Goal: Information Seeking & Learning: Compare options

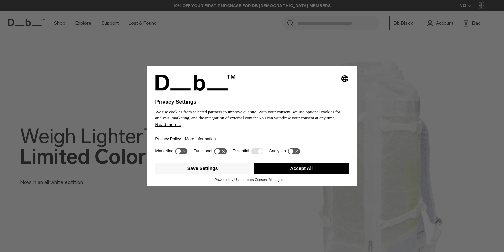
click at [327, 173] on button "Accept All" at bounding box center [301, 168] width 95 height 11
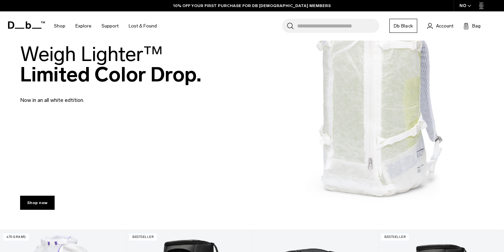
scroll to position [75, 0]
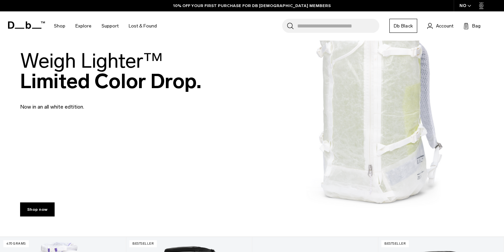
click at [375, 114] on div "Weigh Lighter™  Limited Color Drop. Now in an all white edtition." at bounding box center [251, 80] width 463 height 100
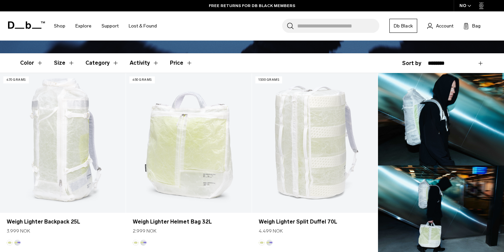
scroll to position [153, 0]
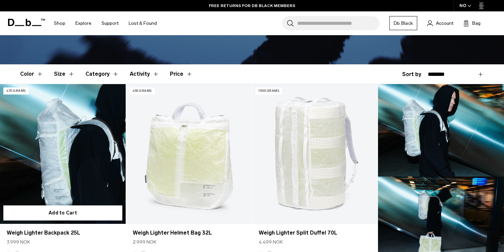
click at [75, 159] on link "Weigh Lighter Backpack 25L" at bounding box center [63, 154] width 126 height 140
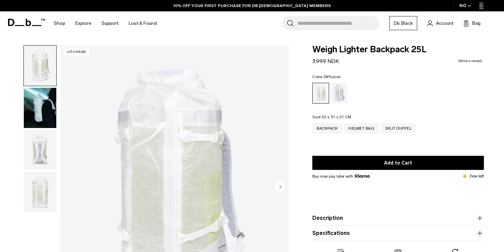
click at [45, 121] on img "button" at bounding box center [40, 108] width 32 height 40
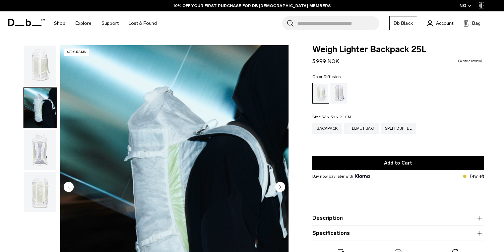
click at [40, 150] on img "button" at bounding box center [40, 150] width 32 height 40
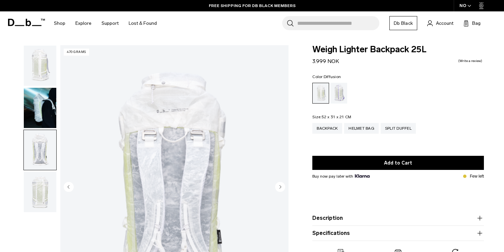
click at [41, 202] on img "button" at bounding box center [40, 192] width 32 height 40
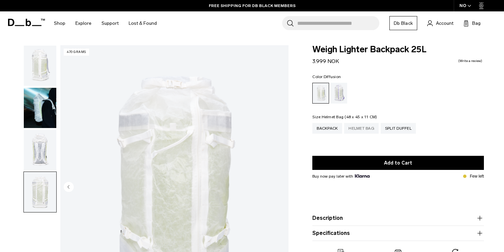
click at [368, 129] on div "Helmet Bag" at bounding box center [361, 128] width 34 height 11
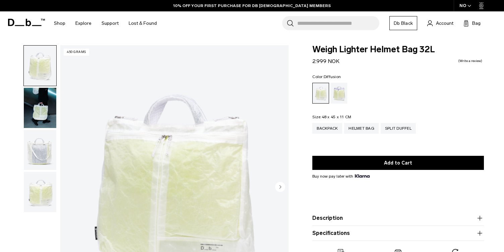
click at [31, 23] on icon at bounding box center [26, 22] width 37 height 7
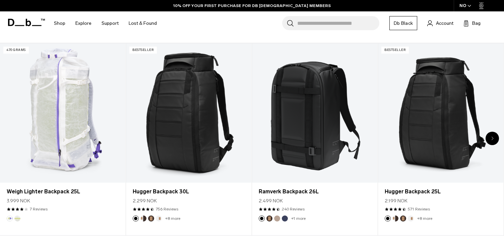
scroll to position [276, 0]
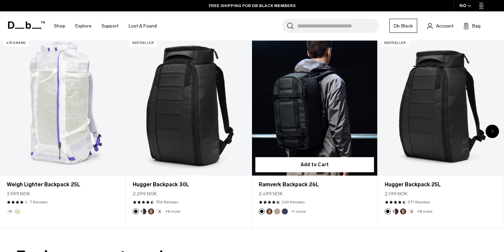
click at [323, 101] on link "Ramverk Backpack 26L" at bounding box center [314, 105] width 125 height 139
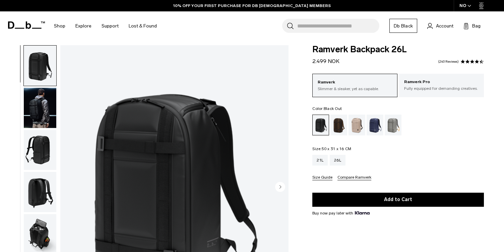
scroll to position [56, 0]
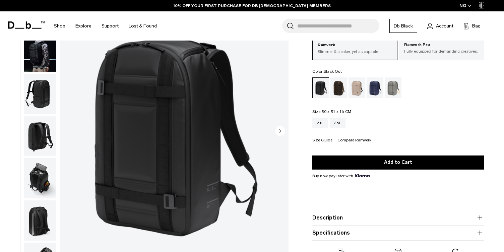
click at [38, 89] on img "button" at bounding box center [40, 94] width 32 height 40
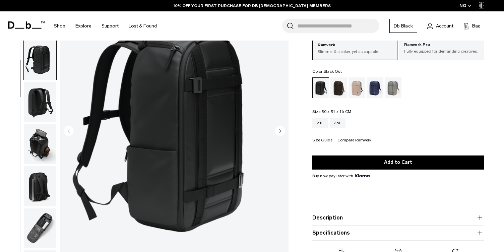
scroll to position [51, 0]
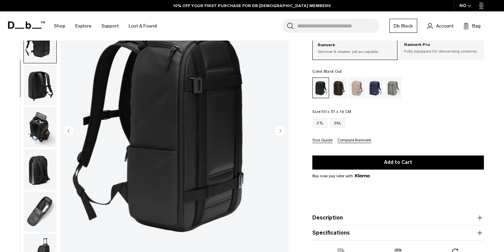
click at [42, 118] on img "button" at bounding box center [40, 127] width 32 height 40
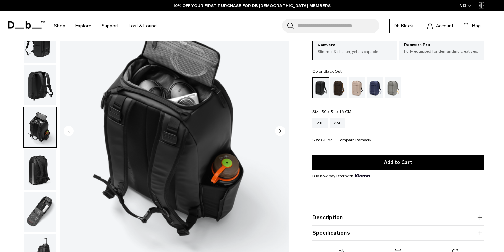
click at [43, 160] on img "button" at bounding box center [40, 169] width 32 height 40
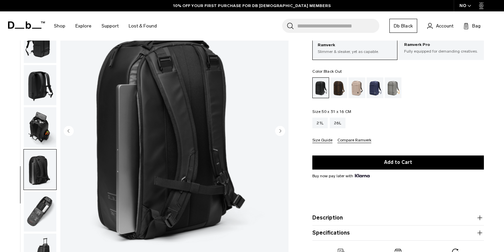
scroll to position [77, 0]
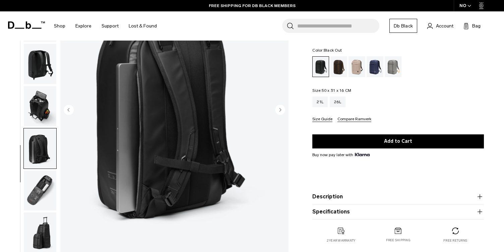
click at [42, 190] on img "button" at bounding box center [40, 190] width 32 height 40
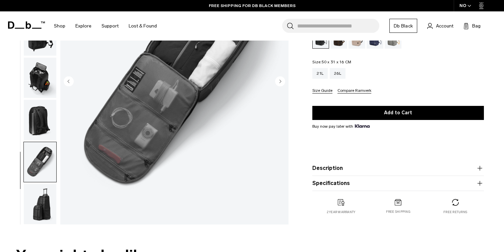
scroll to position [107, 0]
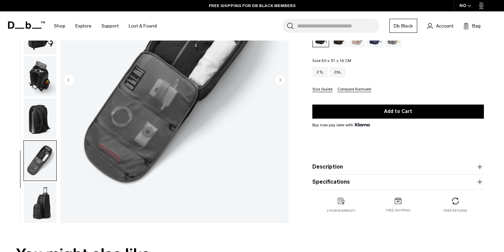
click at [44, 208] on img "button" at bounding box center [40, 202] width 32 height 40
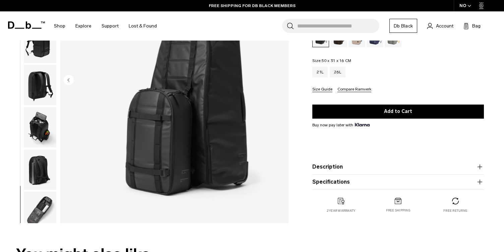
scroll to position [106, 0]
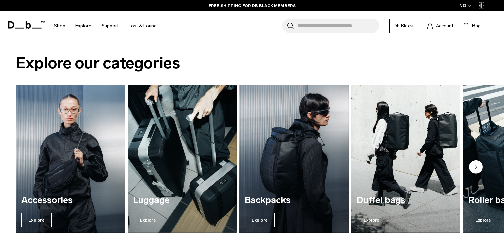
scroll to position [462, 0]
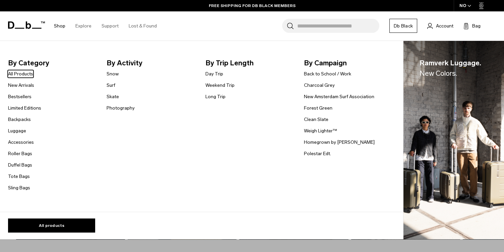
click at [56, 27] on link "Shop" at bounding box center [59, 26] width 11 height 24
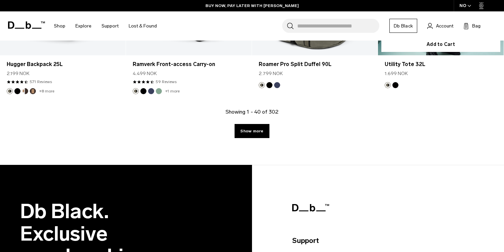
scroll to position [2244, 0]
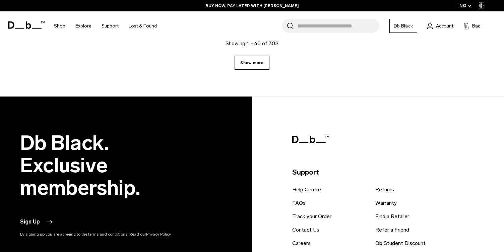
click at [258, 62] on link "Show more" at bounding box center [251, 63] width 34 height 14
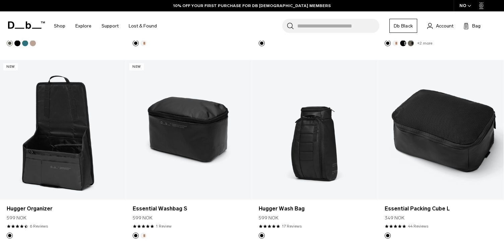
scroll to position [3195, 0]
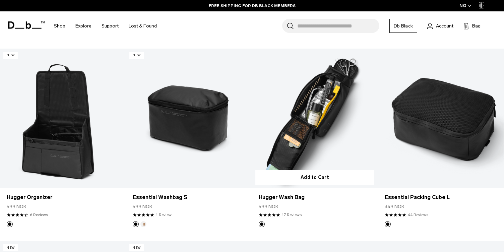
click at [319, 98] on link "Hugger Wash Bag" at bounding box center [315, 119] width 126 height 140
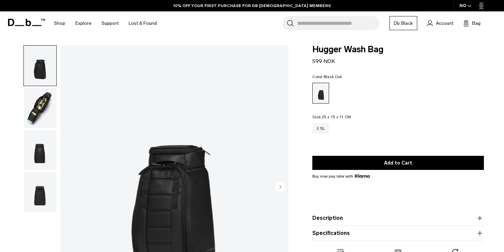
click at [45, 107] on img "button" at bounding box center [40, 108] width 32 height 40
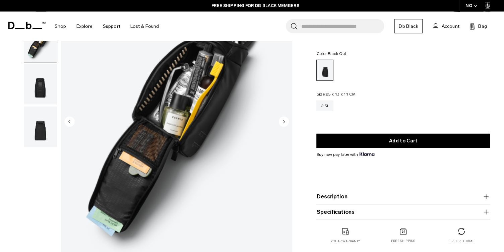
scroll to position [65, 0]
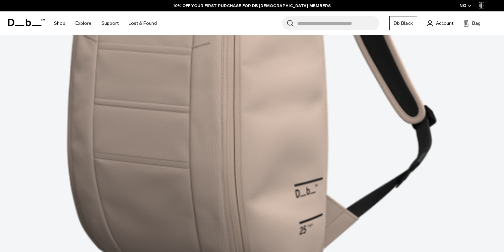
scroll to position [1654, 0]
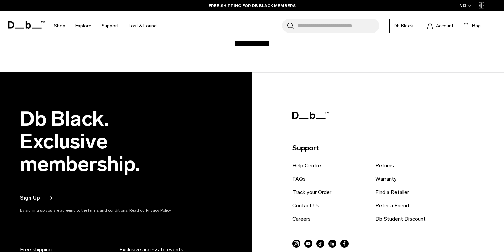
scroll to position [2096, 0]
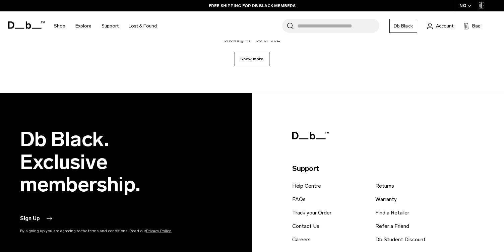
click at [255, 59] on link "Show more" at bounding box center [251, 59] width 34 height 14
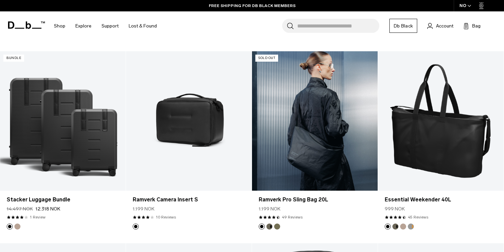
scroll to position [3047, 0]
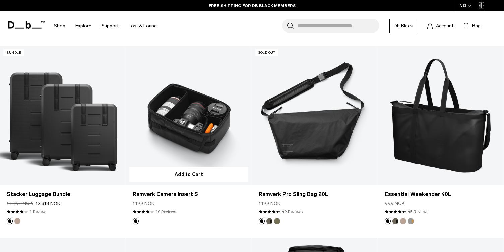
click at [200, 121] on link "Ramverk Camera Insert S" at bounding box center [189, 116] width 126 height 140
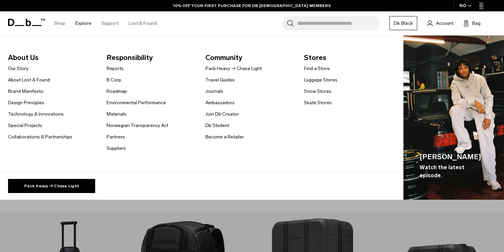
scroll to position [2235, 0]
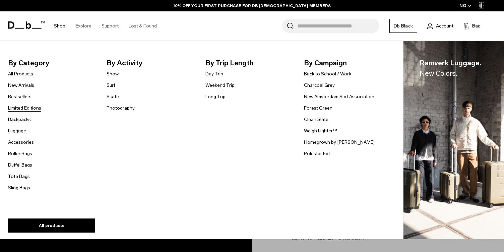
click at [27, 107] on link "Limited Editions" at bounding box center [24, 107] width 33 height 7
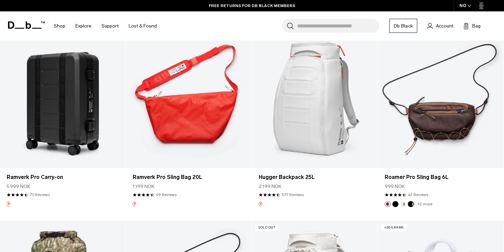
scroll to position [393, 0]
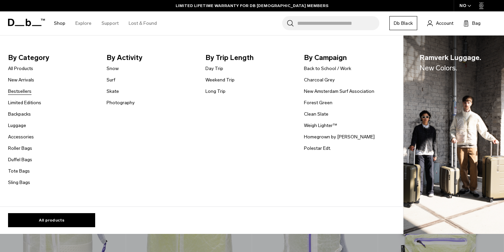
click at [23, 93] on link "Bestsellers" at bounding box center [19, 91] width 23 height 7
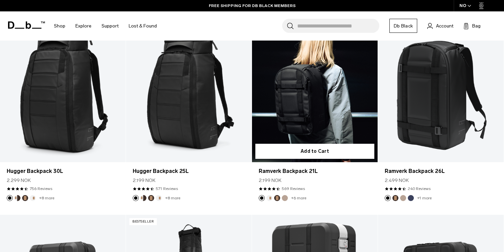
click at [316, 88] on link "Ramverk Backpack 21L" at bounding box center [315, 92] width 126 height 140
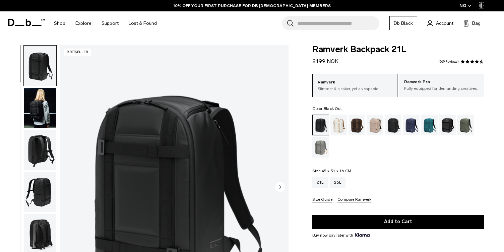
click at [40, 113] on img "button" at bounding box center [40, 108] width 32 height 40
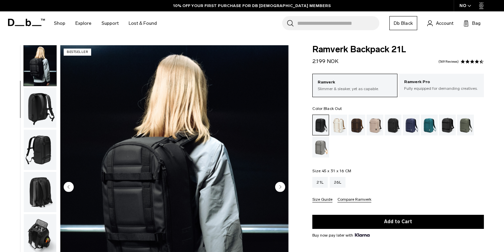
scroll to position [4, 0]
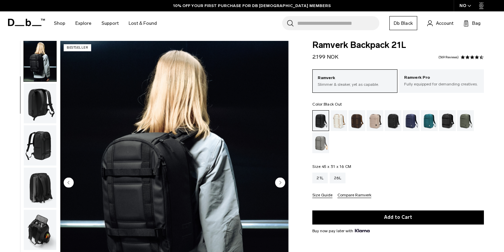
click at [41, 147] on img "button" at bounding box center [40, 145] width 32 height 40
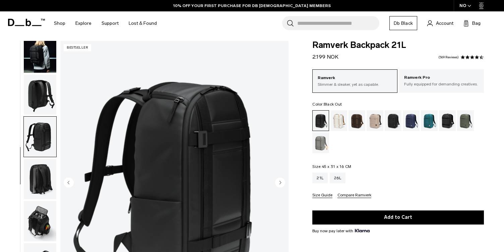
scroll to position [29, 0]
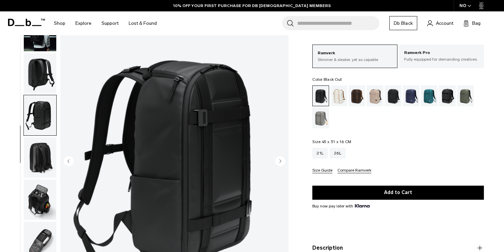
click at [39, 160] on img "button" at bounding box center [40, 157] width 32 height 40
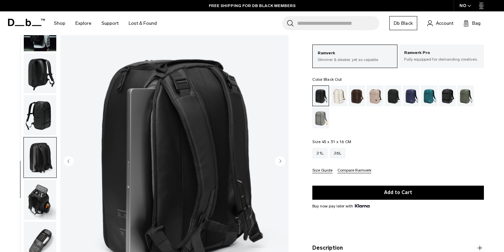
click at [41, 191] on img "button" at bounding box center [40, 199] width 32 height 40
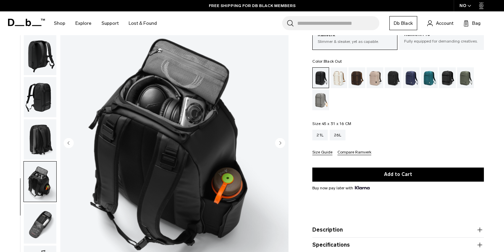
scroll to position [51, 0]
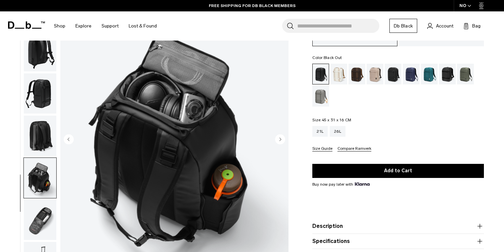
click at [45, 214] on img "button" at bounding box center [40, 220] width 32 height 40
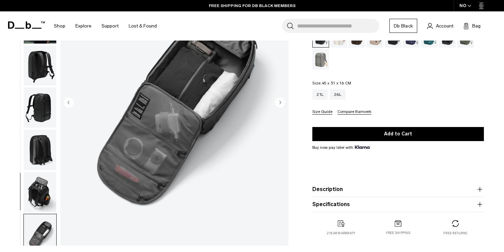
scroll to position [86, 0]
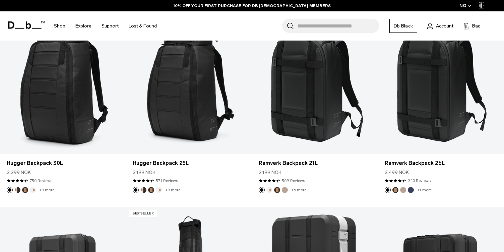
scroll to position [218, 0]
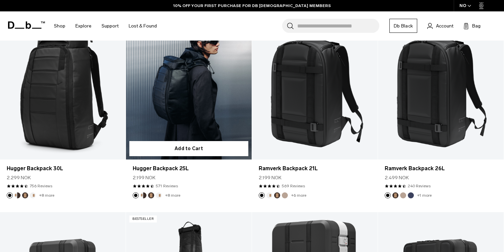
click at [202, 94] on link "Hugger Backpack 25L" at bounding box center [189, 90] width 126 height 140
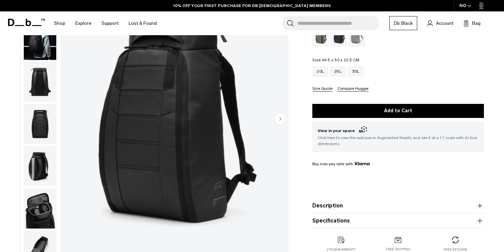
click at [39, 197] on img "button" at bounding box center [40, 208] width 32 height 40
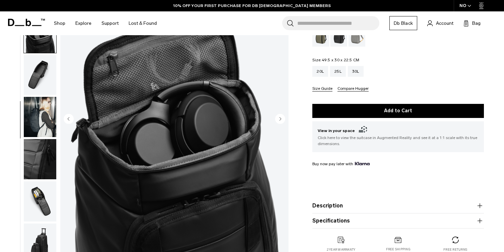
scroll to position [177, 0]
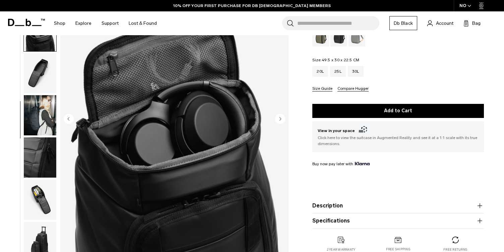
click at [42, 149] on img "button" at bounding box center [40, 157] width 32 height 40
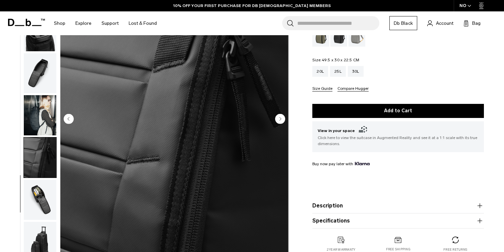
click at [38, 204] on img "button" at bounding box center [40, 199] width 32 height 40
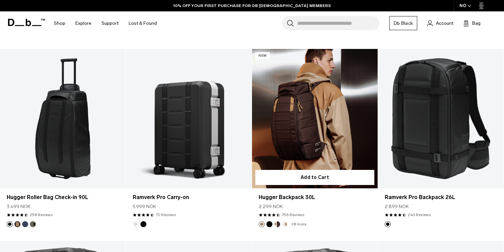
scroll to position [548, 0]
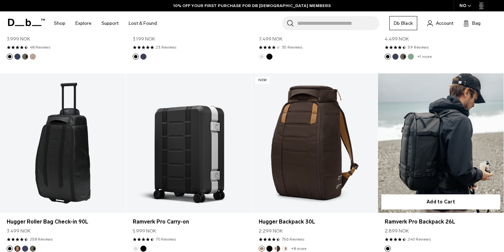
click at [440, 123] on link "Ramverk Pro Backpack 26L" at bounding box center [441, 143] width 126 height 140
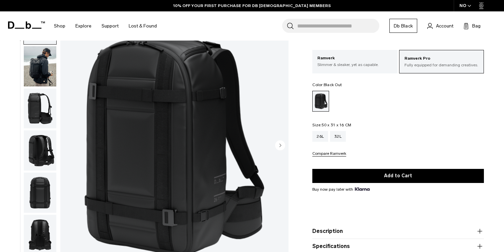
click at [39, 115] on img "button" at bounding box center [40, 108] width 32 height 40
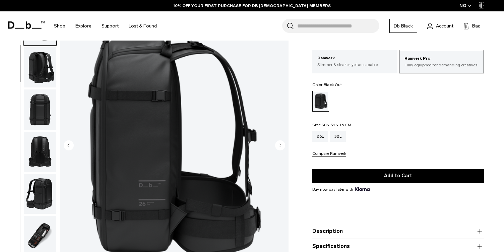
scroll to position [84, 0]
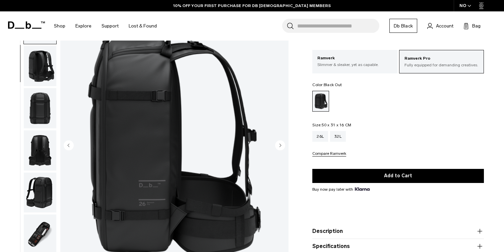
click at [40, 98] on img "button" at bounding box center [40, 108] width 32 height 40
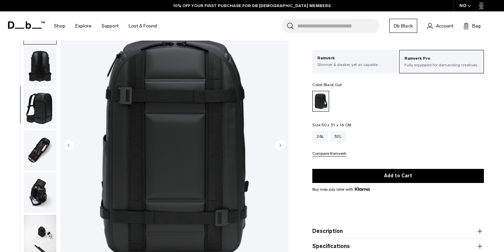
click at [43, 124] on img "button" at bounding box center [40, 108] width 32 height 40
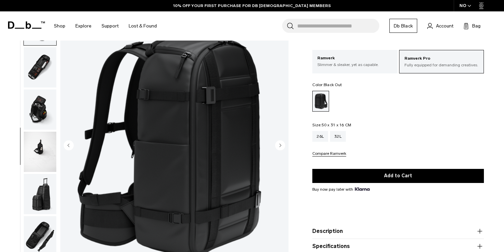
scroll to position [253, 0]
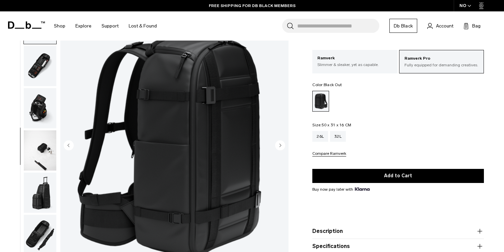
click at [41, 103] on img "button" at bounding box center [40, 108] width 32 height 40
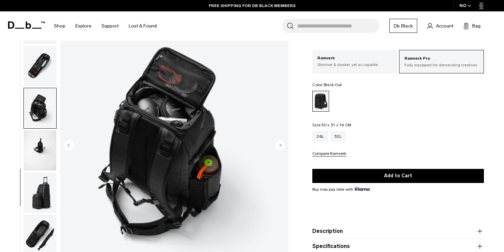
scroll to position [261, 0]
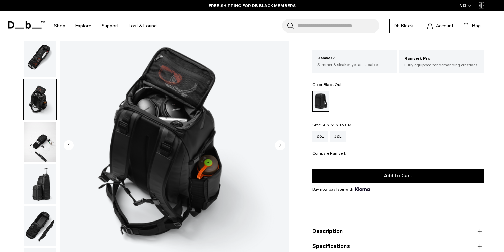
click at [41, 58] on img "button" at bounding box center [40, 57] width 32 height 40
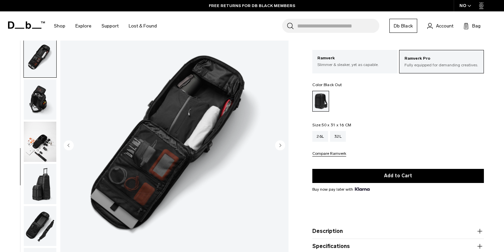
click at [40, 224] on img "button" at bounding box center [40, 226] width 32 height 40
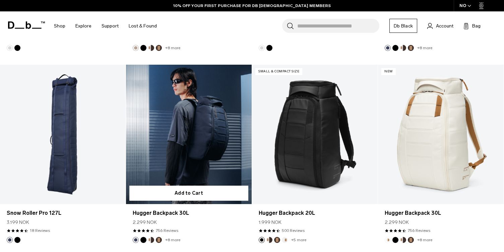
scroll to position [1164, 0]
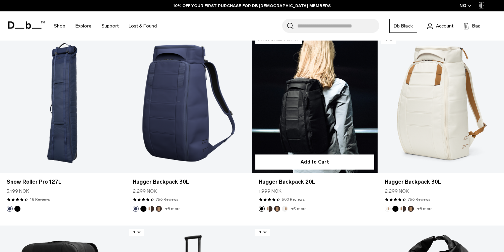
click at [310, 87] on link "Hugger Backpack 20L" at bounding box center [315, 103] width 126 height 140
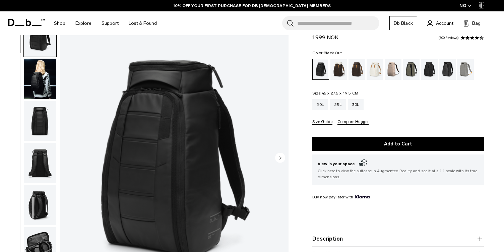
click at [39, 124] on img "button" at bounding box center [40, 121] width 32 height 40
